Goal: Task Accomplishment & Management: Complete application form

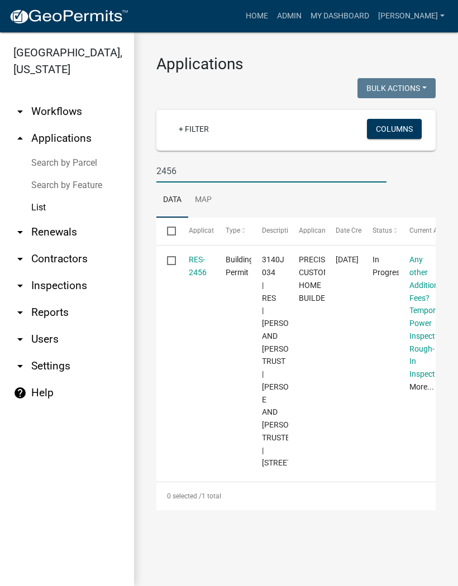
type input "2456"
click at [197, 267] on link "RES-2456" at bounding box center [198, 266] width 18 height 22
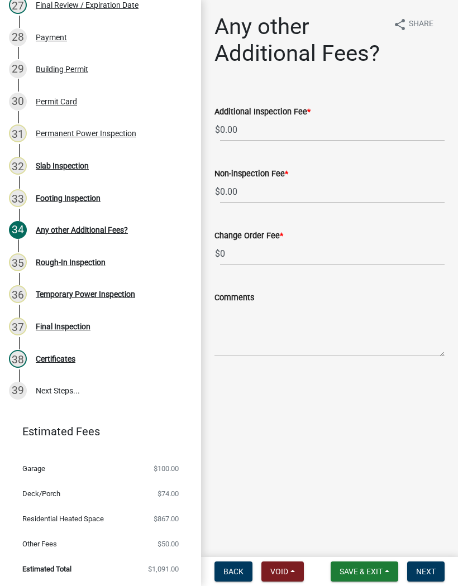
scroll to position [1040, 0]
click at [83, 259] on div "Rough-In Inspection" at bounding box center [71, 263] width 70 height 8
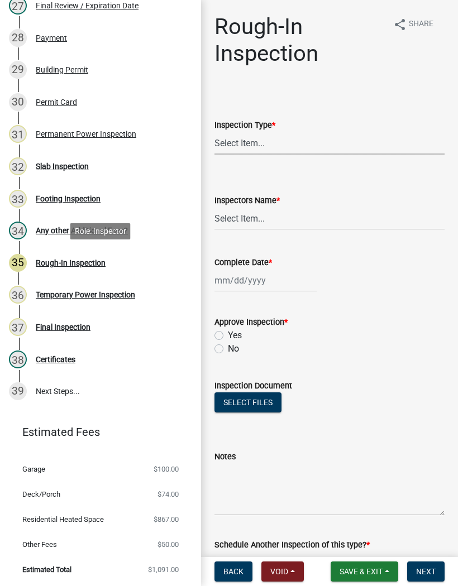
click at [248, 141] on select "Select Item... Rough-In" at bounding box center [329, 143] width 230 height 23
select select "c2274688-245b-4474-aeed-1009256ef604"
click at [250, 215] on select "Select Item... [PERSON_NAME] ([PERSON_NAME]) [PERSON_NAME] ([PERSON_NAME]) Engi…" at bounding box center [329, 218] width 230 height 23
click at [270, 221] on select "Select Item... [PERSON_NAME] ([PERSON_NAME]) [PERSON_NAME] ([PERSON_NAME]) Engi…" at bounding box center [329, 218] width 230 height 23
select select "8dfc8809-68b2-4bc3-a0d1-6f7e000e7487"
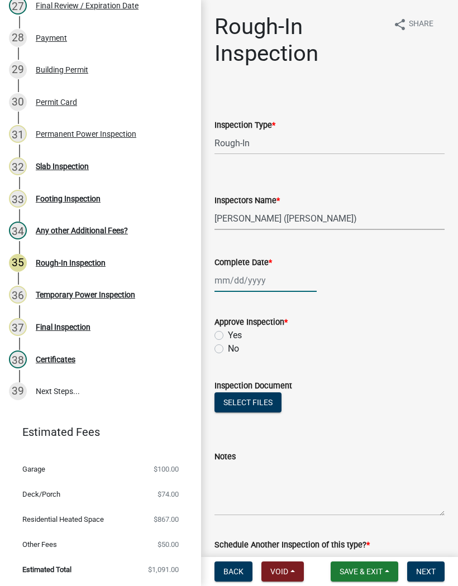
click at [257, 276] on div at bounding box center [265, 280] width 102 height 23
select select "9"
select select "2025"
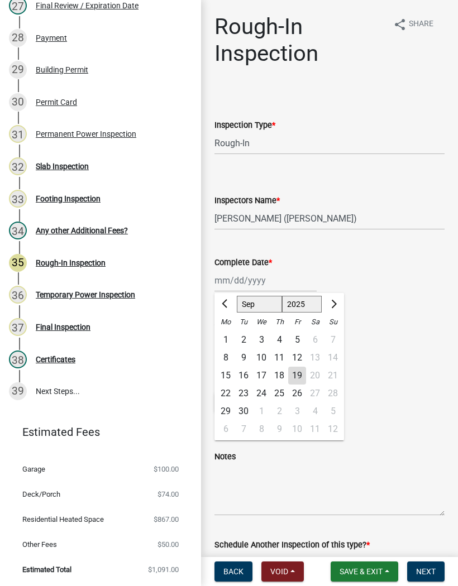
click at [228, 374] on div "15" at bounding box center [226, 376] width 18 height 18
type input "[DATE]"
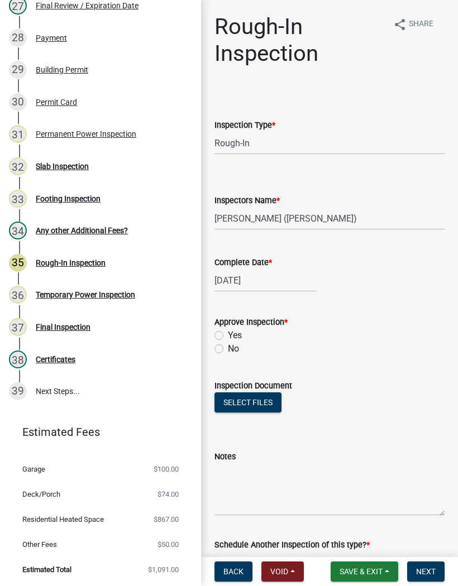
click at [228, 335] on label "Yes" at bounding box center [235, 335] width 14 height 13
click at [228, 335] on input "Yes" at bounding box center [231, 332] width 7 height 7
radio input "true"
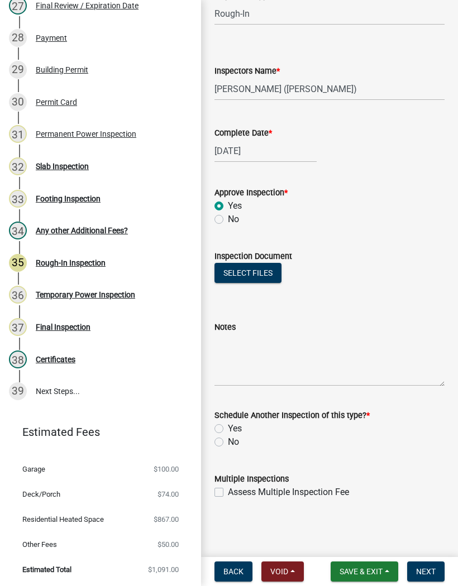
scroll to position [130, 0]
click at [225, 440] on div "No" at bounding box center [329, 442] width 230 height 13
click at [228, 445] on label "No" at bounding box center [233, 442] width 11 height 13
click at [228, 443] on input "No" at bounding box center [231, 439] width 7 height 7
radio input "true"
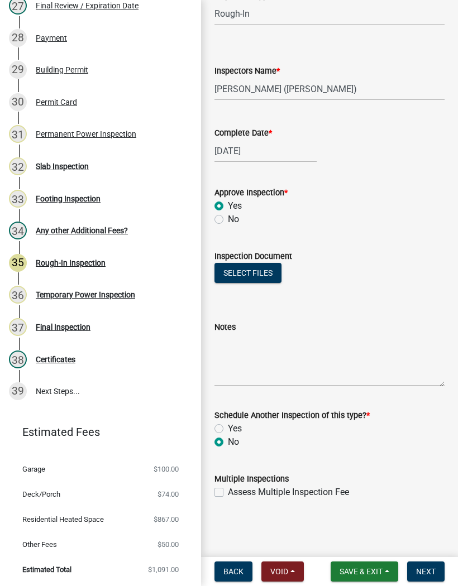
click at [436, 569] on button "Next" at bounding box center [425, 572] width 37 height 20
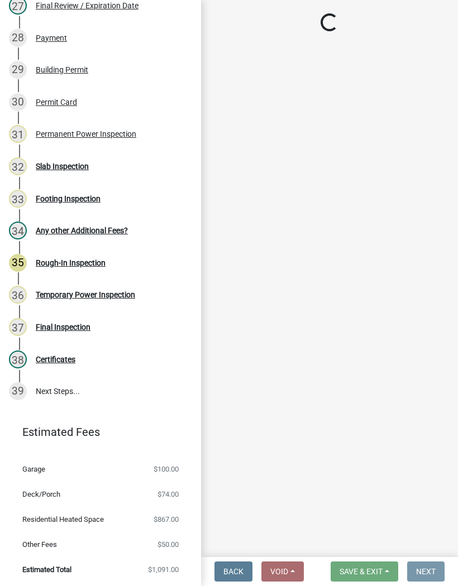
scroll to position [0, 0]
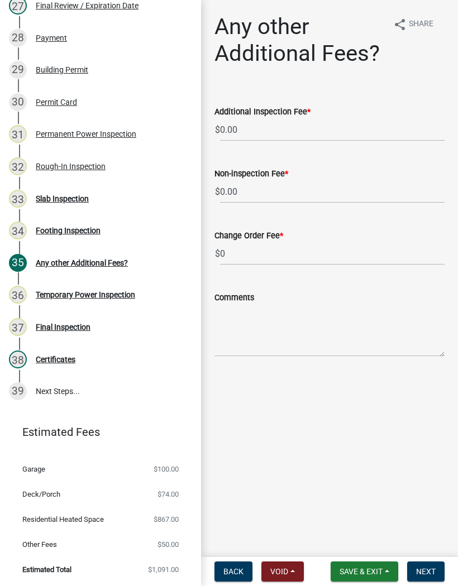
click at [63, 325] on div "Final Inspection" at bounding box center [63, 327] width 55 height 8
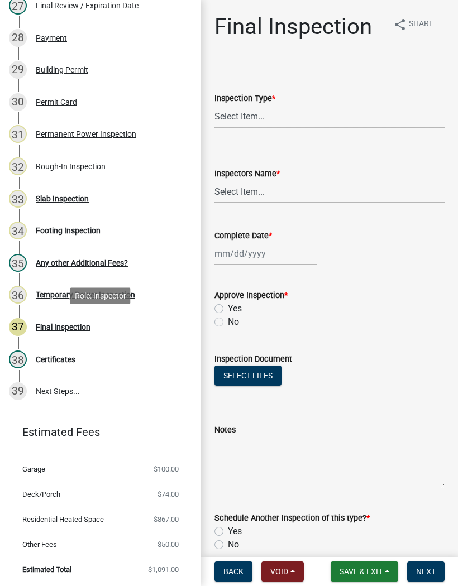
click at [234, 117] on select "Select Item... Final" at bounding box center [329, 116] width 230 height 23
select select "895eead6-d784-4fdc-a4a3-66a9075c153d"
click at [241, 191] on select "Select Item... [PERSON_NAME] ([PERSON_NAME]) [PERSON_NAME] ([PERSON_NAME]) Engi…" at bounding box center [329, 191] width 230 height 23
select select "8dfc8809-68b2-4bc3-a0d1-6f7e000e7487"
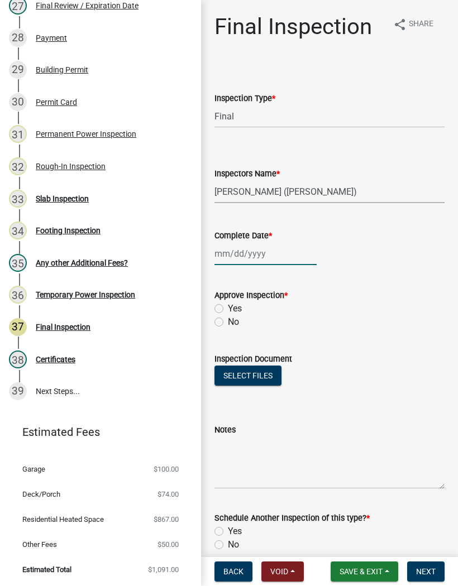
click at [249, 251] on div at bounding box center [265, 253] width 102 height 23
select select "9"
select select "2025"
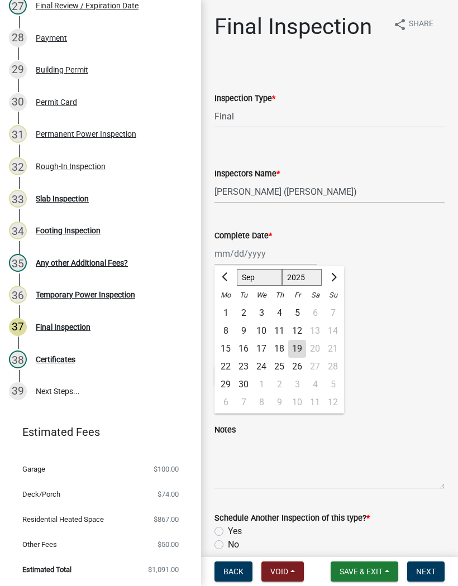
click at [295, 348] on div "19" at bounding box center [297, 349] width 18 height 18
type input "[DATE]"
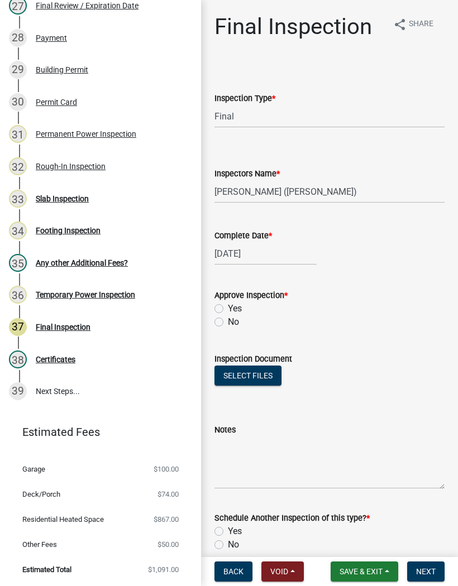
click at [228, 309] on label "Yes" at bounding box center [235, 308] width 14 height 13
click at [228, 309] on input "Yes" at bounding box center [231, 305] width 7 height 7
radio input "true"
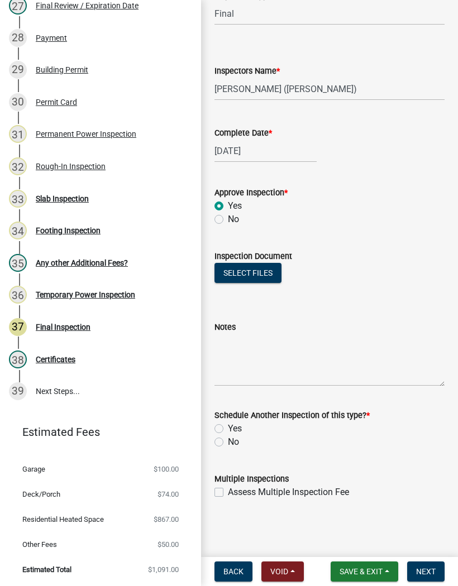
scroll to position [103, 0]
click at [228, 444] on label "No" at bounding box center [233, 442] width 11 height 13
click at [228, 443] on input "No" at bounding box center [231, 439] width 7 height 7
radio input "true"
click at [433, 570] on span "Next" at bounding box center [426, 571] width 20 height 9
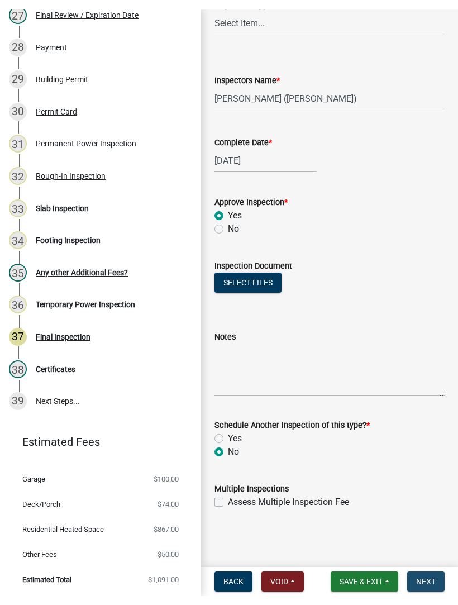
scroll to position [0, 0]
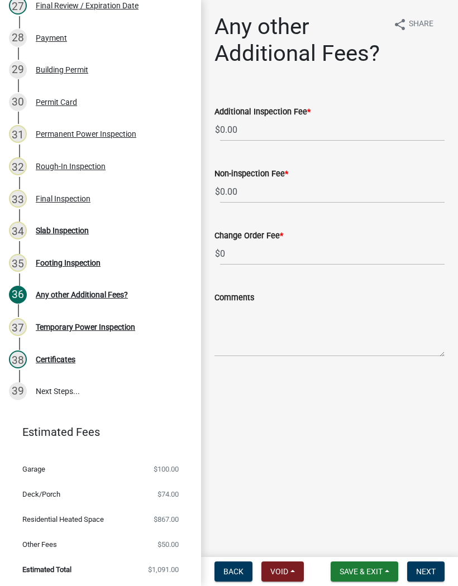
click at [370, 570] on span "Save & Exit" at bounding box center [361, 571] width 43 height 9
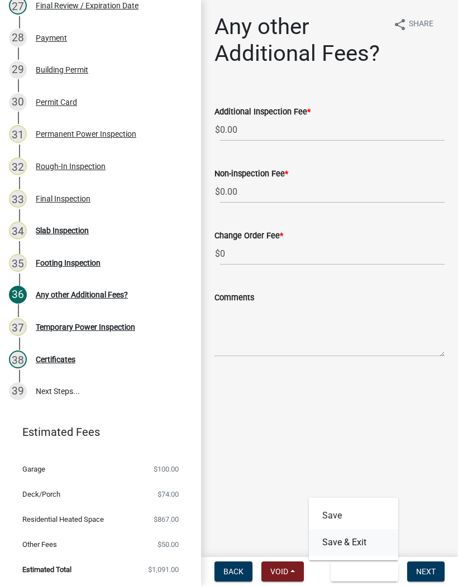
click at [361, 548] on button "Save & Exit" at bounding box center [353, 542] width 89 height 27
